Goal: Information Seeking & Learning: Learn about a topic

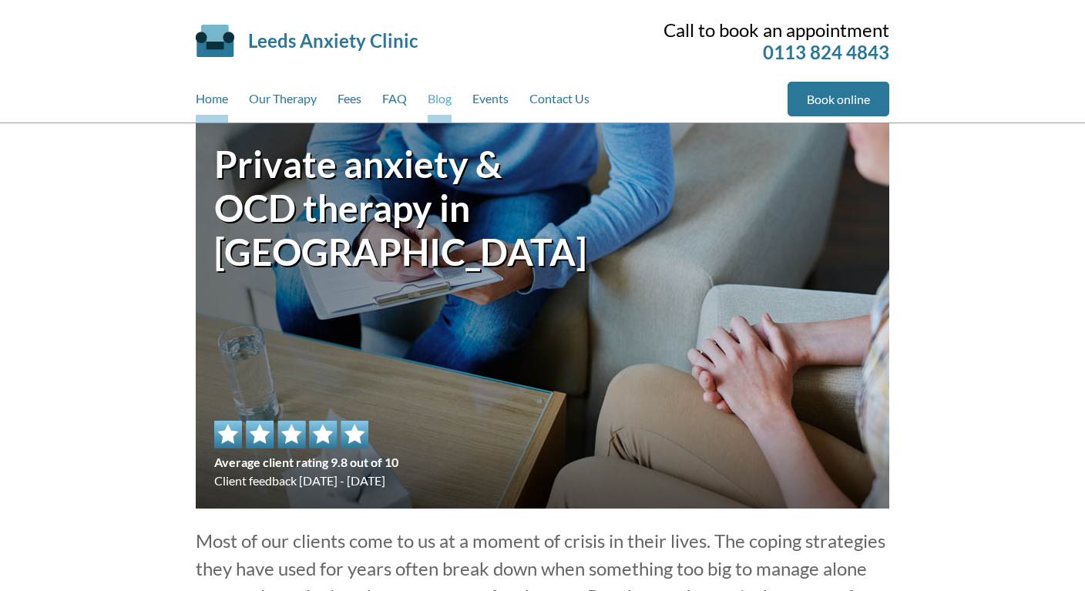
click at [443, 101] on link "Blog" at bounding box center [440, 102] width 24 height 41
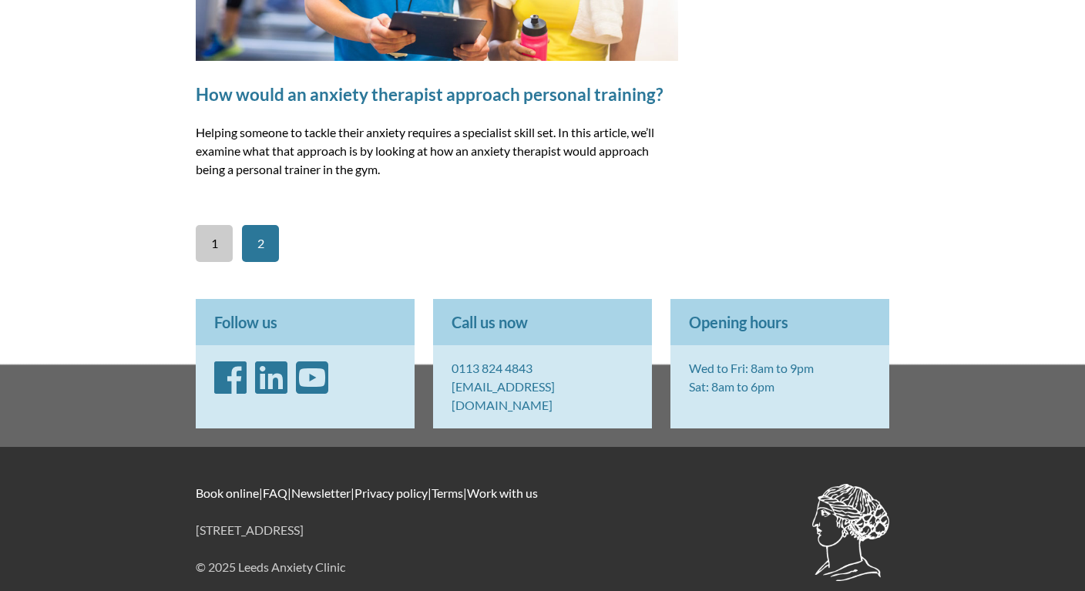
scroll to position [4307, 0]
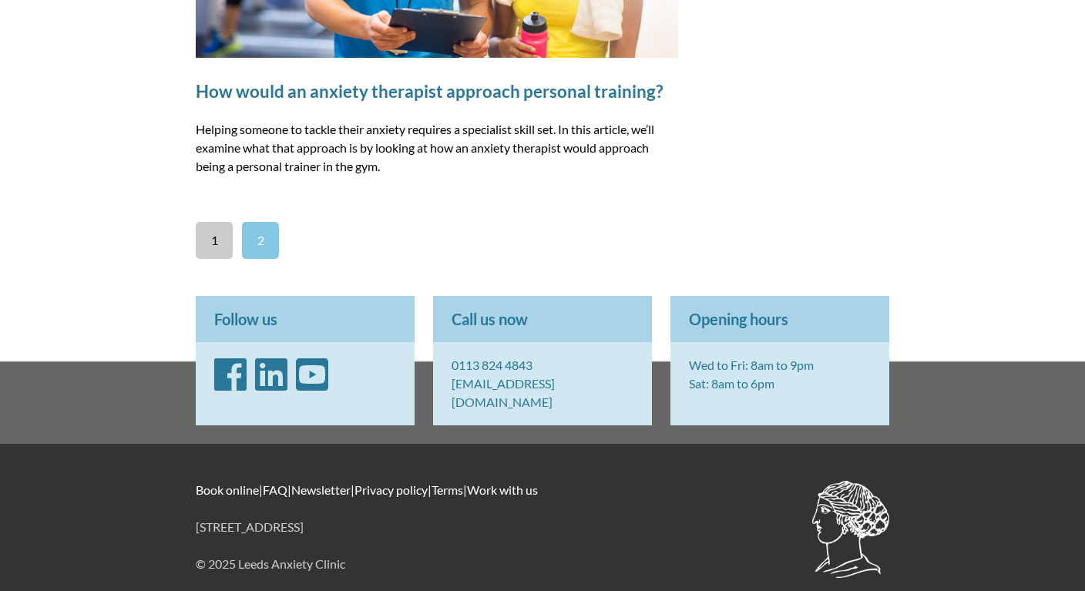
click at [266, 234] on link "2" at bounding box center [260, 240] width 37 height 37
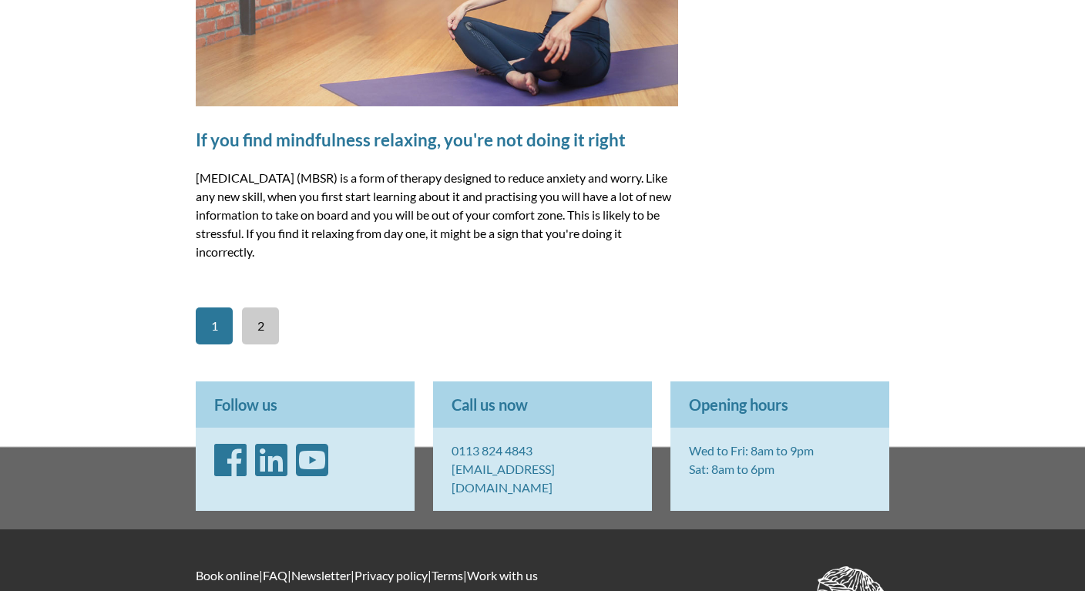
scroll to position [782, 0]
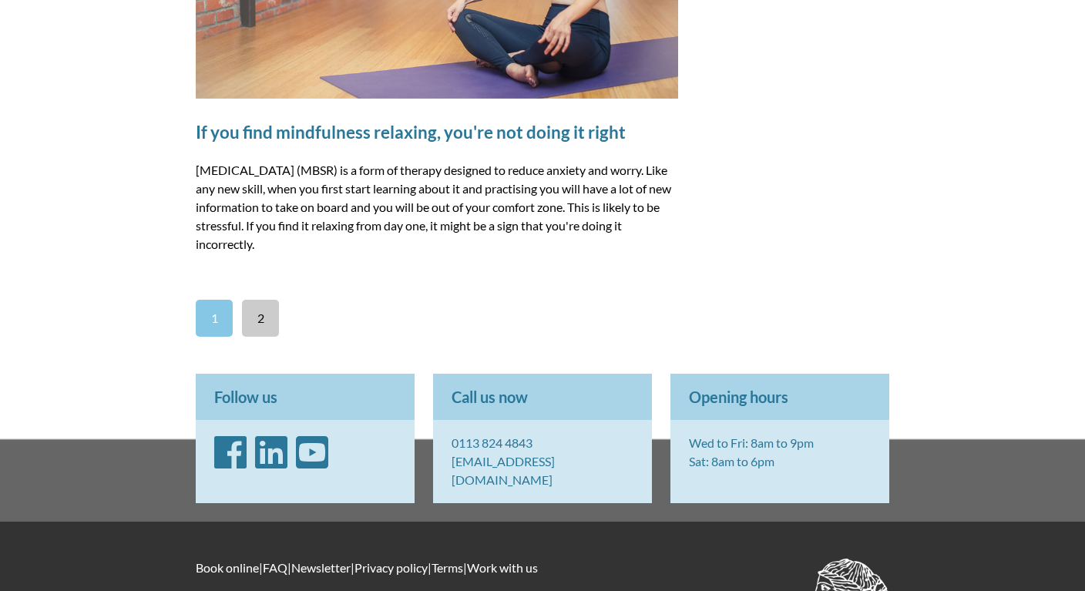
click at [218, 321] on link "1" at bounding box center [214, 318] width 37 height 37
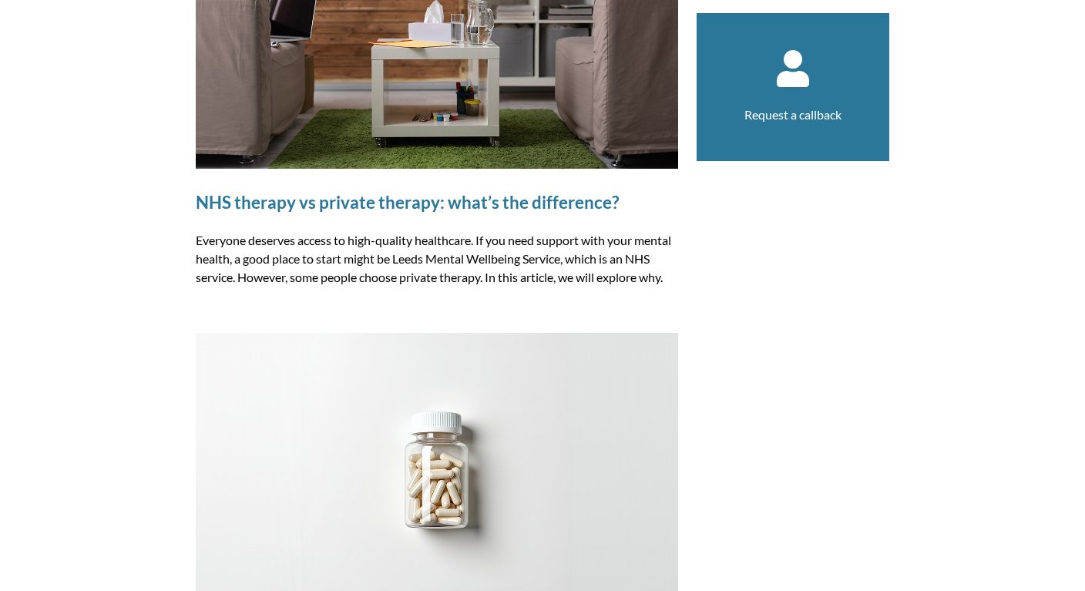
scroll to position [306, 0]
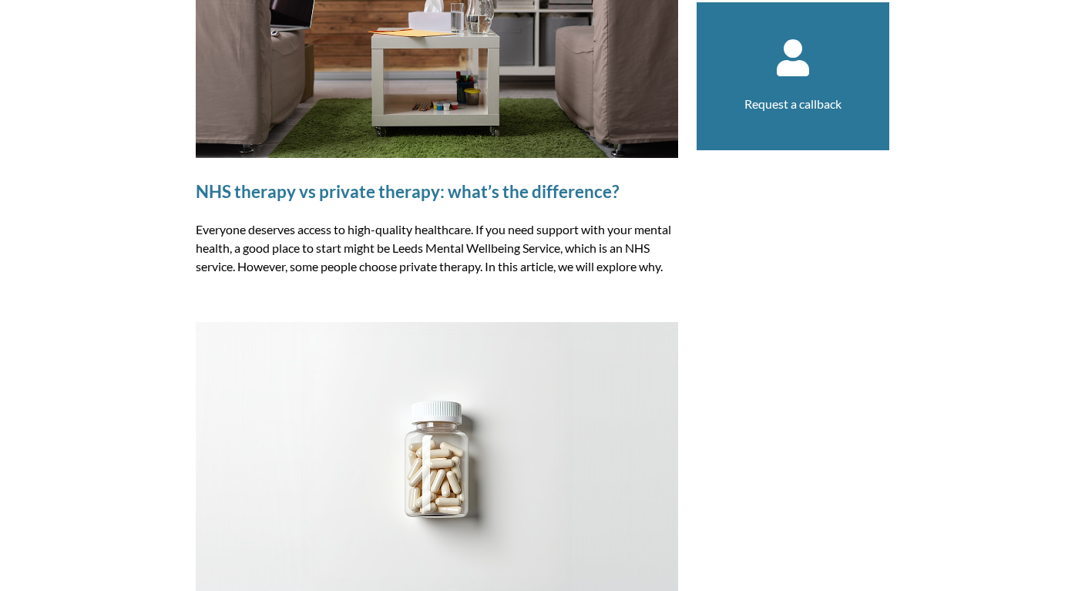
click at [552, 114] on img at bounding box center [437, 22] width 482 height 271
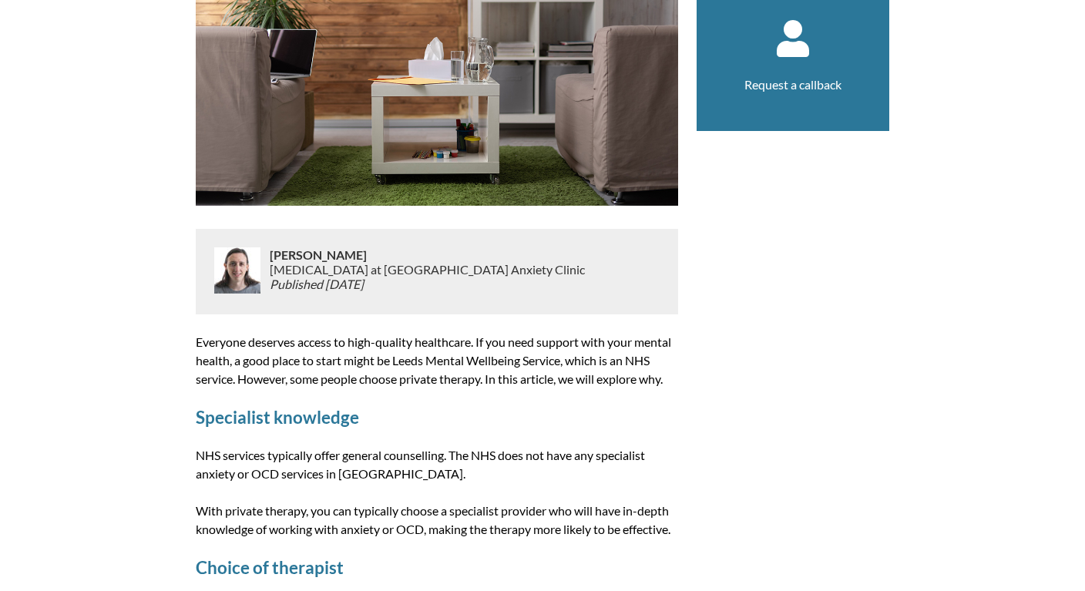
scroll to position [391, 0]
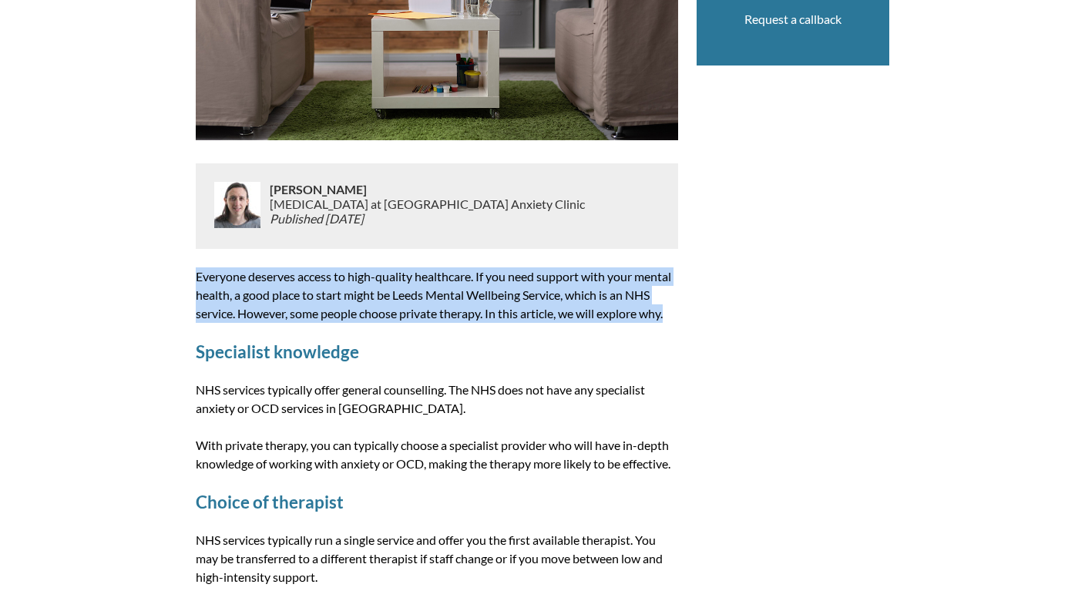
drag, startPoint x: 678, startPoint y: 316, endPoint x: 186, endPoint y: 281, distance: 493.0
copy p "Everyone deserves access to high-quality healthcare. If you need support with y…"
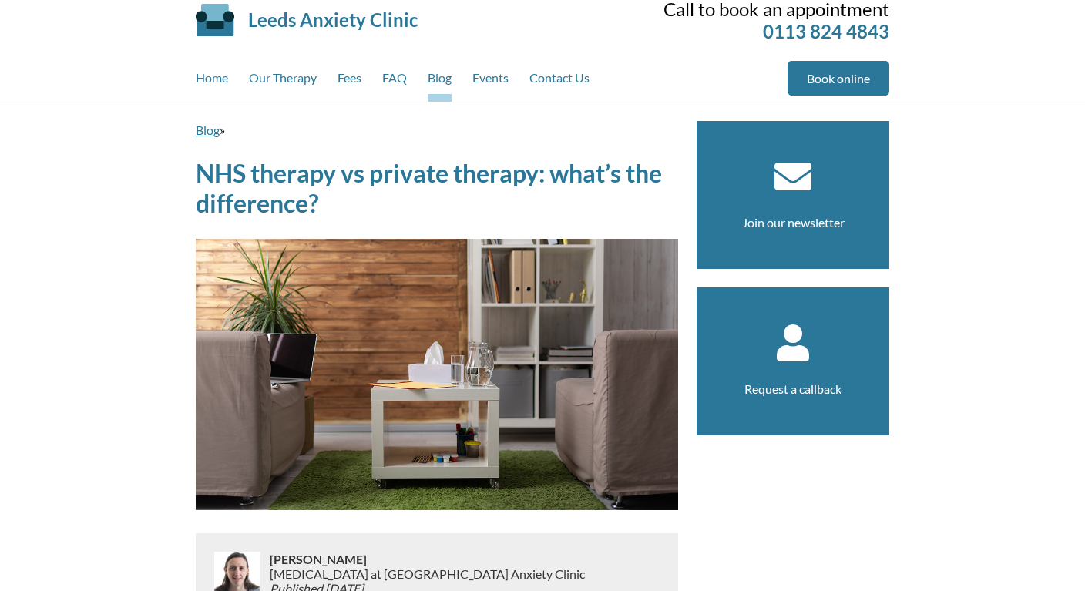
scroll to position [22, 0]
